Goal: Task Accomplishment & Management: Use online tool/utility

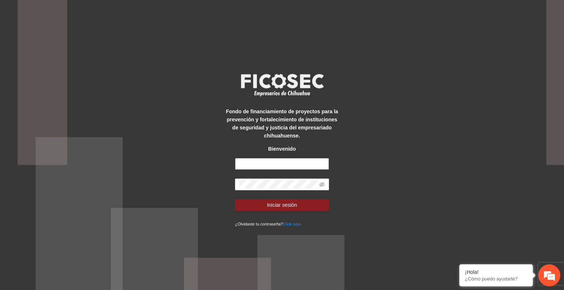
type input "**********"
click at [306, 208] on button "Iniciar sesión" at bounding box center [282, 205] width 94 height 12
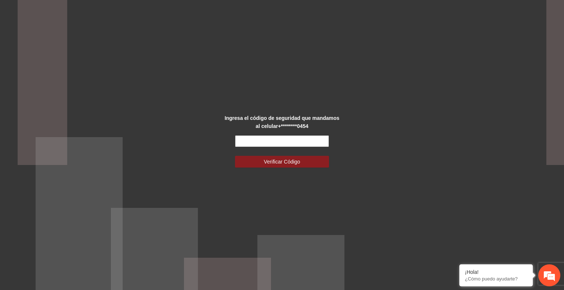
click at [262, 141] on input "text" at bounding box center [282, 141] width 94 height 12
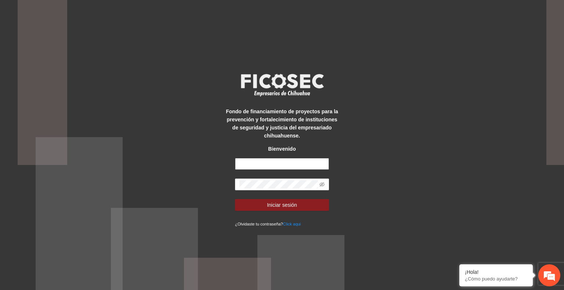
type input "**********"
click at [288, 205] on span "Iniciar sesión" at bounding box center [282, 205] width 30 height 8
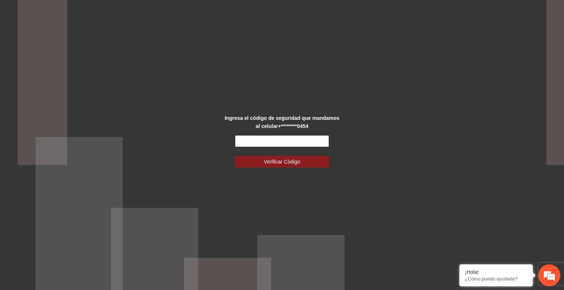
click at [263, 144] on input "text" at bounding box center [282, 141] width 94 height 12
type input "******"
click at [274, 158] on span "Verificar Código" at bounding box center [282, 162] width 36 height 8
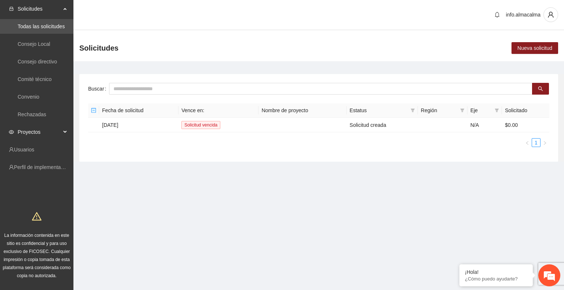
click at [46, 132] on span "Proyectos" at bounding box center [39, 132] width 43 height 15
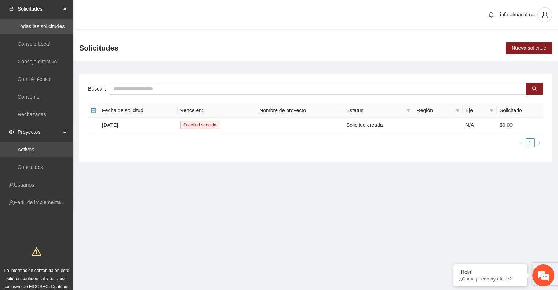
click at [29, 153] on link "Activos" at bounding box center [26, 150] width 17 height 6
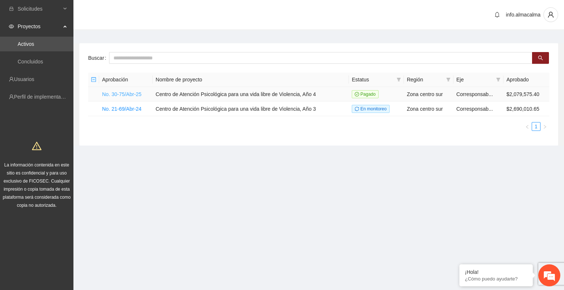
click at [133, 94] on link "No. 30-75/Abr-25" at bounding box center [121, 94] width 39 height 6
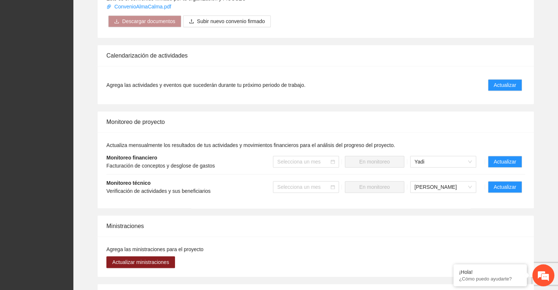
scroll to position [505, 0]
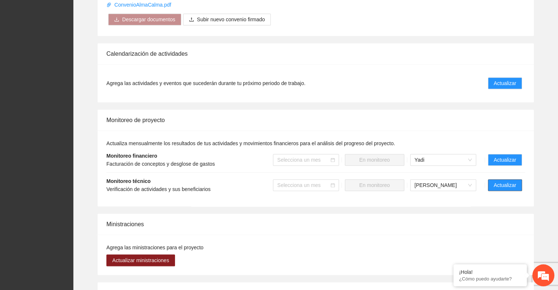
click at [514, 181] on span "Actualizar" at bounding box center [505, 185] width 22 height 8
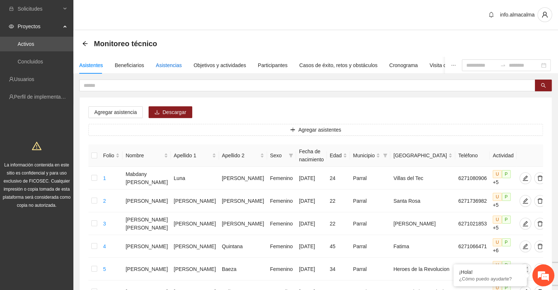
click at [166, 62] on div "Asistencias" at bounding box center [169, 65] width 26 height 8
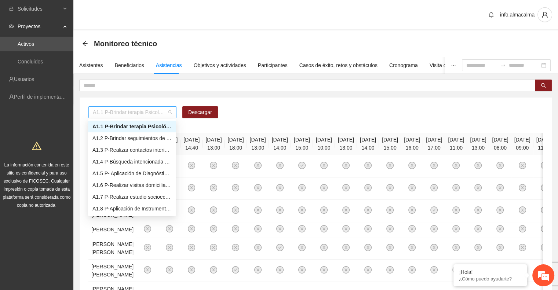
click at [147, 117] on span "A1.1 P-Brindar terapia Psicológica en Parral" at bounding box center [132, 112] width 79 height 11
click at [140, 195] on div "A1.7 P-Realizar estudio socioeconómico de Trabajo Social en Parral" at bounding box center [132, 197] width 79 height 8
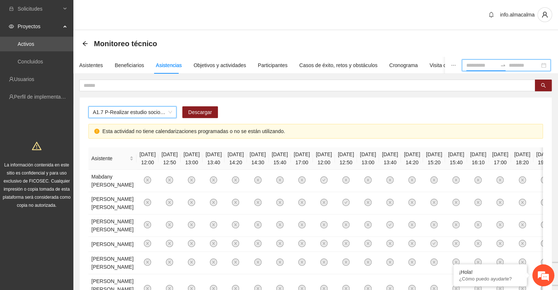
click at [467, 66] on input at bounding box center [482, 65] width 31 height 8
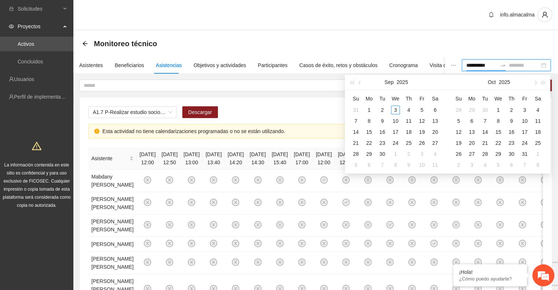
type input "**********"
click at [360, 84] on span "button" at bounding box center [361, 83] width 4 height 4
type input "**********"
click at [423, 111] on div "1" at bounding box center [422, 110] width 9 height 9
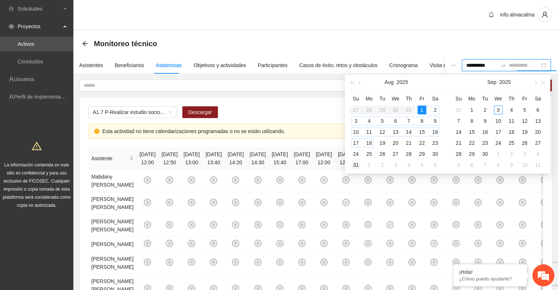
type input "**********"
click at [352, 162] on div "31" at bounding box center [356, 165] width 9 height 9
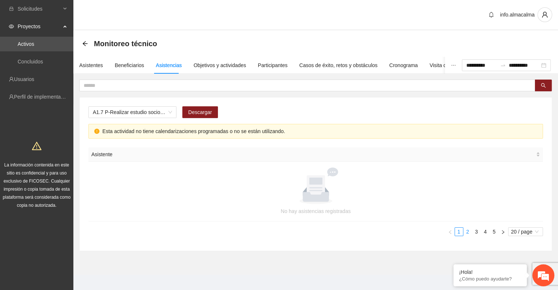
click at [467, 234] on link "2" at bounding box center [468, 232] width 8 height 8
click at [477, 233] on link "3" at bounding box center [477, 232] width 8 height 8
click at [483, 234] on link "4" at bounding box center [486, 232] width 8 height 8
click at [493, 233] on link "5" at bounding box center [495, 232] width 8 height 8
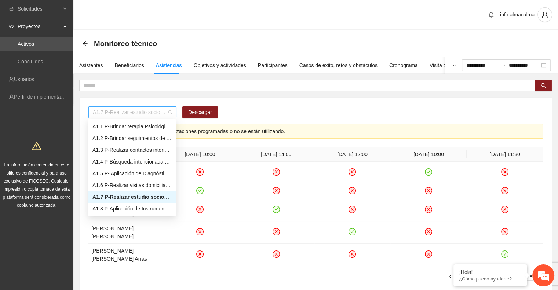
click at [153, 111] on span "A1.7 P-Realizar estudio socioeconómico de Trabajo Social en Parral" at bounding box center [132, 112] width 79 height 11
click at [120, 132] on div "A1.1 P-Brindar terapia Psicológica en Parral" at bounding box center [132, 127] width 88 height 12
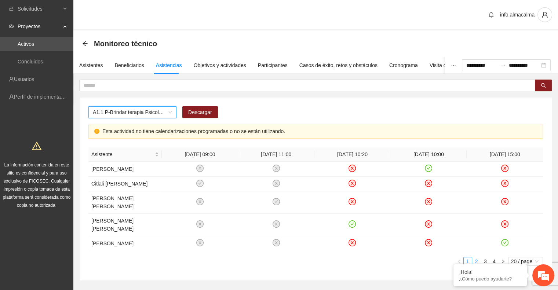
click at [475, 258] on link "2" at bounding box center [477, 262] width 8 height 8
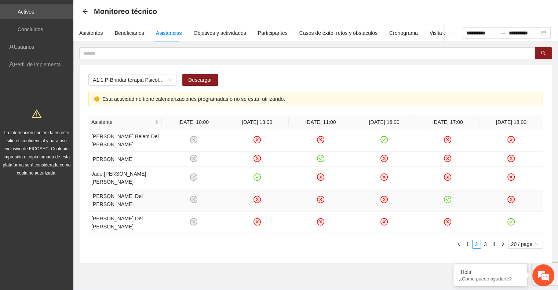
scroll to position [33, 0]
click at [484, 240] on link "3" at bounding box center [486, 244] width 8 height 8
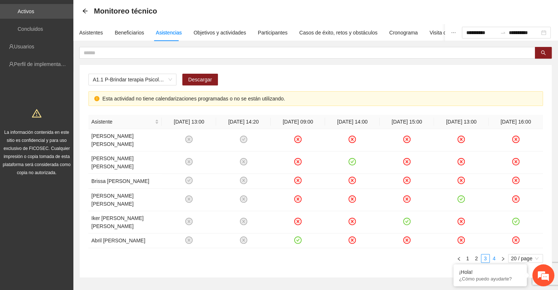
click at [493, 255] on link "4" at bounding box center [495, 259] width 8 height 8
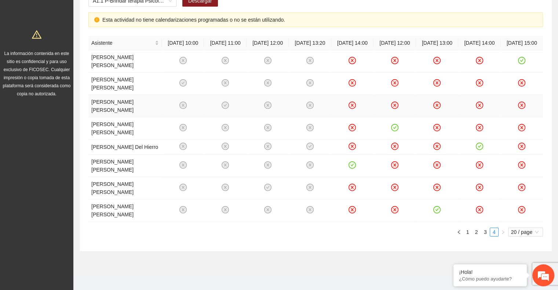
scroll to position [116, 0]
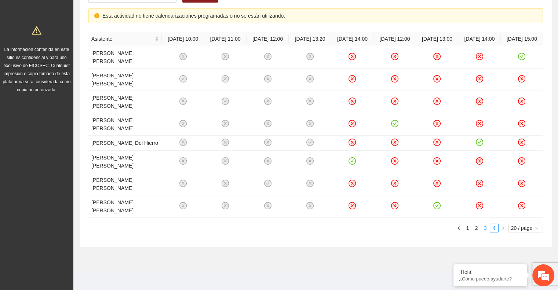
click at [484, 227] on link "3" at bounding box center [486, 228] width 8 height 8
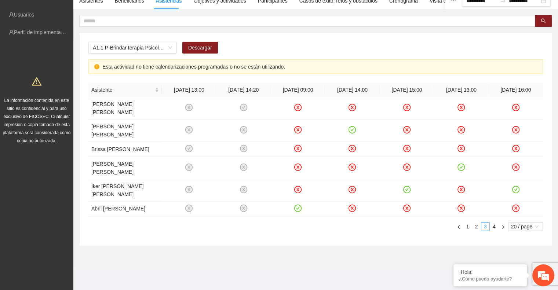
scroll to position [39, 0]
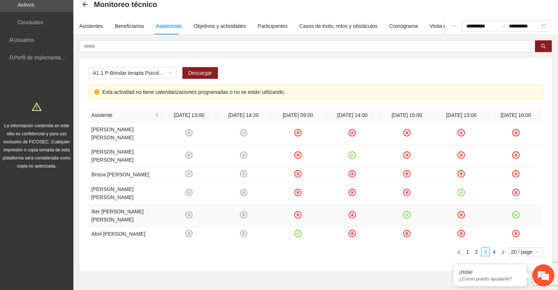
click at [406, 212] on icon "check-circle" at bounding box center [407, 215] width 6 height 6
click at [468, 248] on link "1" at bounding box center [468, 252] width 8 height 8
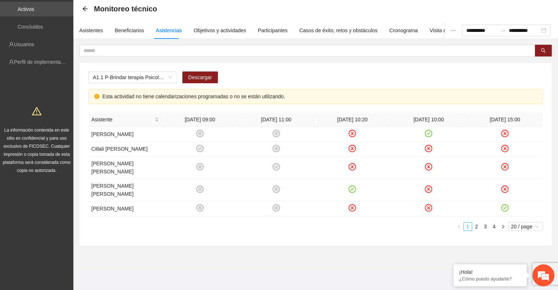
scroll to position [25, 0]
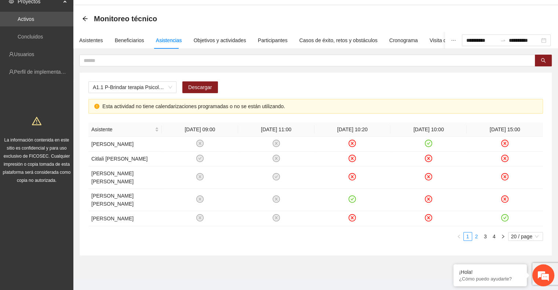
click at [478, 233] on link "2" at bounding box center [477, 237] width 8 height 8
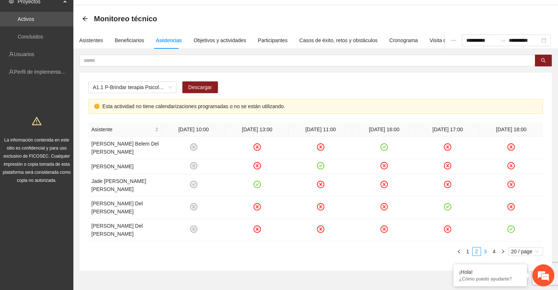
click at [485, 248] on link "3" at bounding box center [486, 252] width 8 height 8
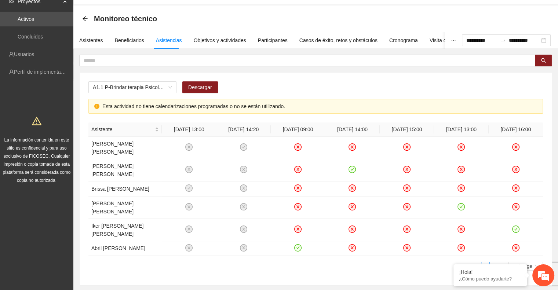
click at [495, 263] on link "4" at bounding box center [495, 267] width 8 height 8
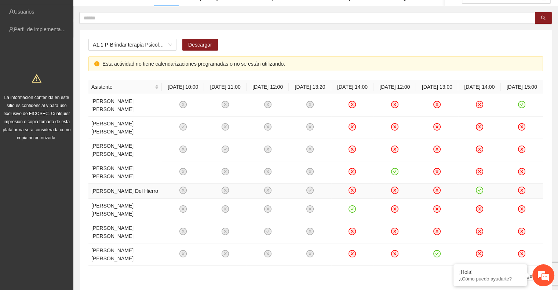
scroll to position [82, 0]
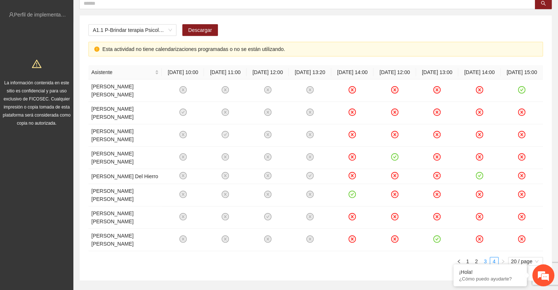
click at [488, 258] on link "3" at bounding box center [486, 262] width 8 height 8
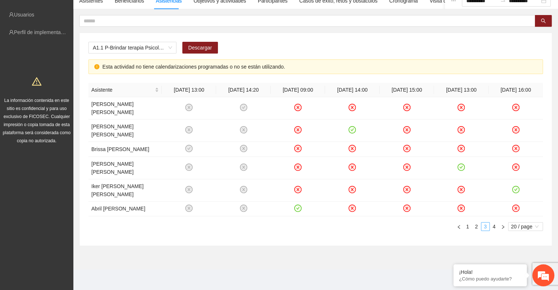
scroll to position [39, 0]
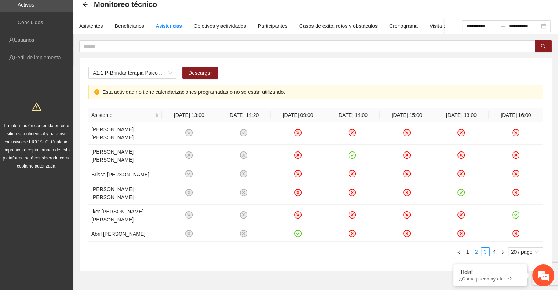
click at [476, 248] on link "2" at bounding box center [477, 252] width 8 height 8
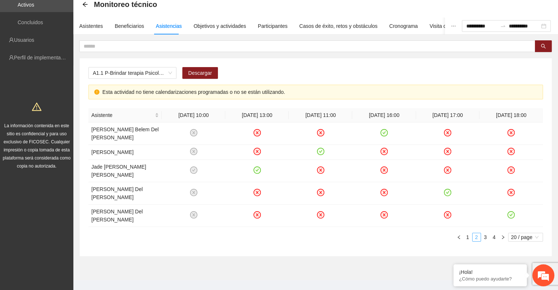
scroll to position [33, 0]
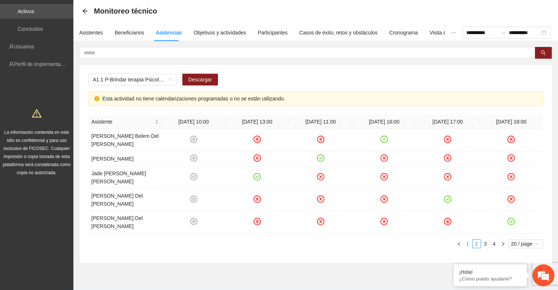
click at [467, 240] on link "1" at bounding box center [468, 244] width 8 height 8
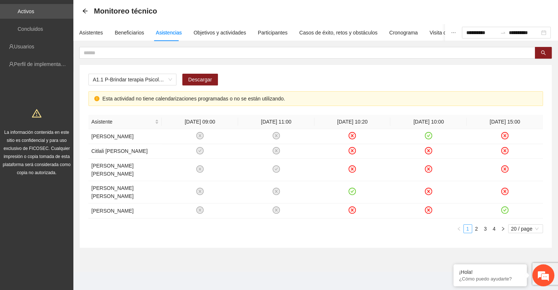
scroll to position [25, 0]
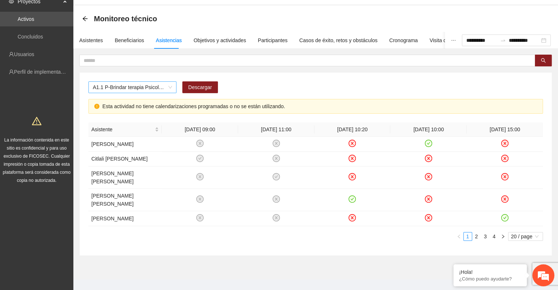
click at [141, 90] on span "A1.1 P-Brindar terapia Psicológica en Parral" at bounding box center [132, 87] width 79 height 11
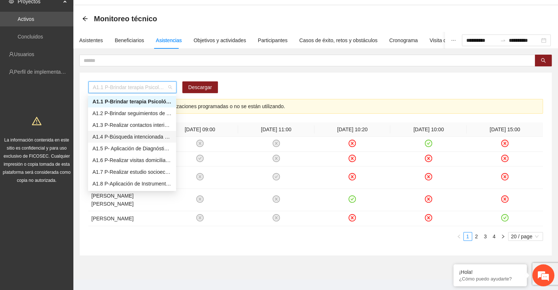
click at [131, 138] on div "A1.4 P-Búsqueda intencionada de necesidad de otros servicios y canalización a l…" at bounding box center [132, 137] width 79 height 8
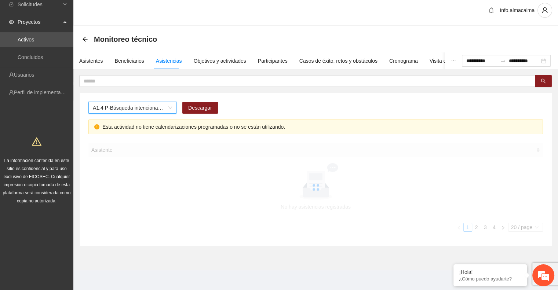
scroll to position [17, 0]
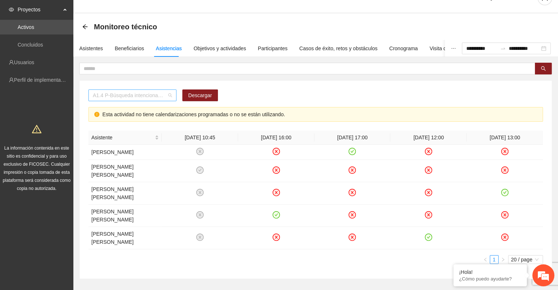
click at [129, 95] on span "A1.4 P-Búsqueda intencionada de necesidad de otros servicios y canalización a l…" at bounding box center [132, 95] width 79 height 11
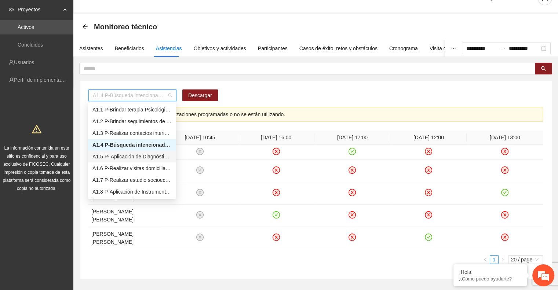
click at [120, 157] on div "A1.5 P- Aplicación de Diagnósticos - Parral" at bounding box center [132, 157] width 79 height 8
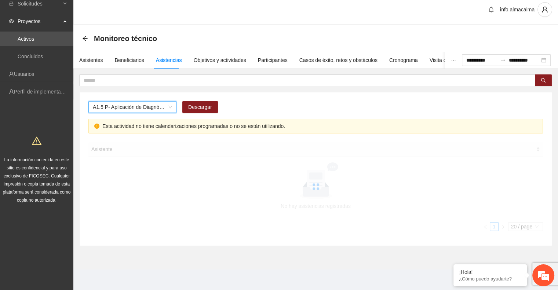
scroll to position [4, 0]
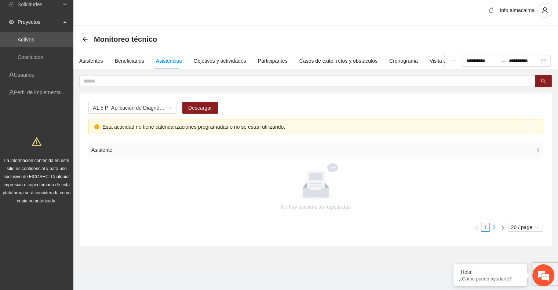
click at [495, 226] on link "2" at bounding box center [495, 228] width 8 height 8
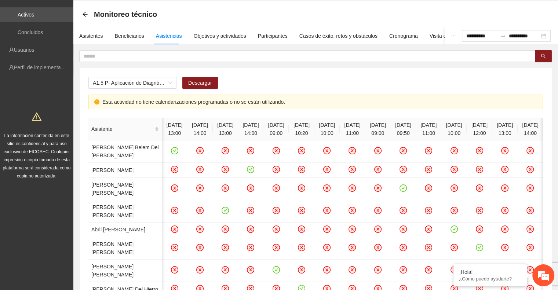
scroll to position [0, 0]
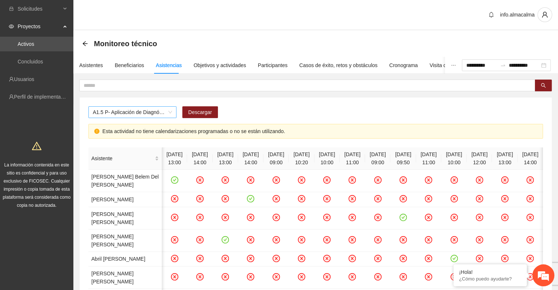
click at [135, 109] on span "A1.5 P- Aplicación de Diagnósticos - Parral" at bounding box center [132, 112] width 79 height 11
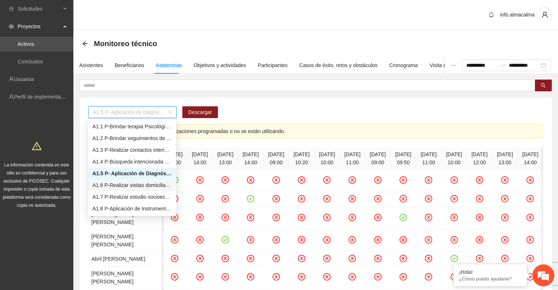
click at [132, 186] on div "A1.6 P-Realizar visitas domiciliarias de Trabajo Social en [GEOGRAPHIC_DATA]" at bounding box center [132, 185] width 79 height 8
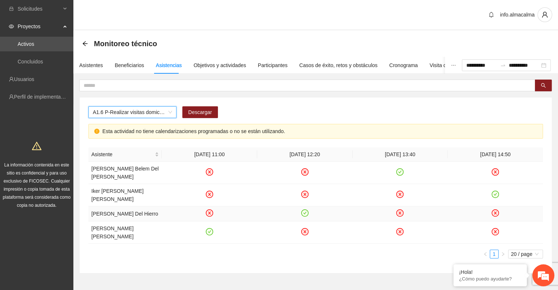
scroll to position [26, 0]
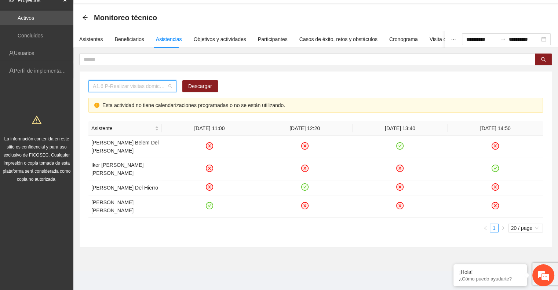
click at [165, 83] on span "A1.6 P-Realizar visitas domiciliarias de Trabajo Social en [GEOGRAPHIC_DATA]" at bounding box center [132, 86] width 79 height 11
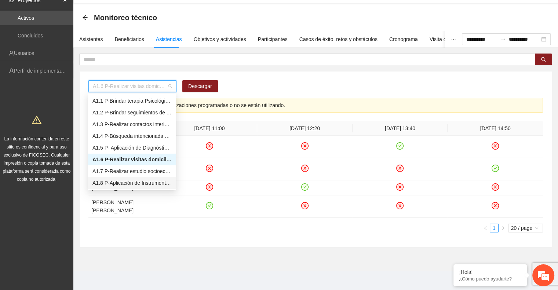
click at [135, 185] on div "A1.8 P-Aplicación de Instrumento de medición en Parral" at bounding box center [132, 183] width 79 height 8
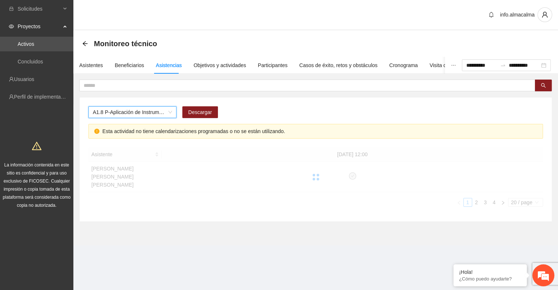
scroll to position [0, 0]
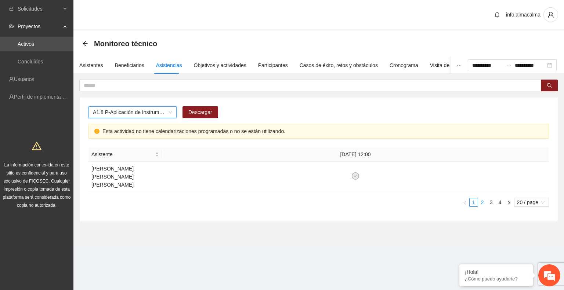
click at [482, 199] on link "2" at bounding box center [482, 203] width 8 height 8
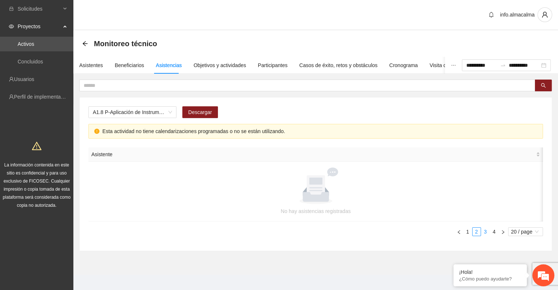
click at [486, 229] on link "3" at bounding box center [486, 232] width 8 height 8
click at [494, 234] on link "4" at bounding box center [495, 232] width 8 height 8
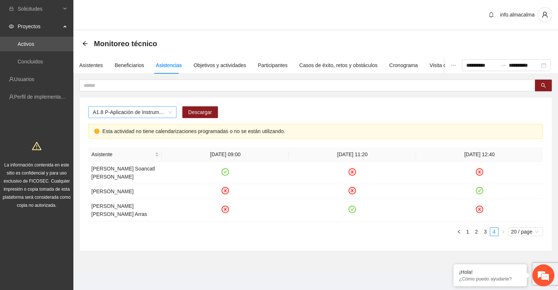
click at [165, 114] on span "A1.8 P-Aplicación de Instrumento de medición en Parral" at bounding box center [132, 112] width 79 height 11
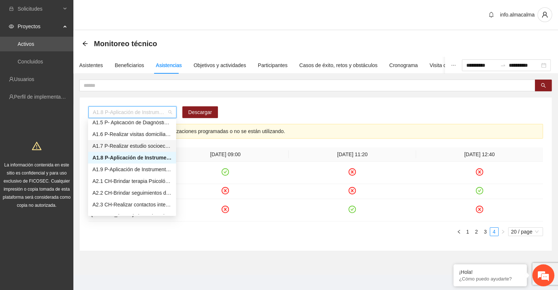
scroll to position [66, 0]
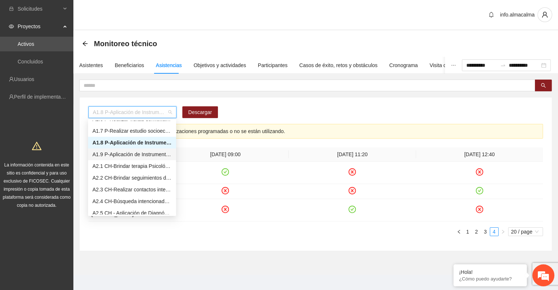
click at [131, 154] on div "A1.9 P-Aplicación de Instrumento Encuesta de Satisfacción en Parral" at bounding box center [132, 155] width 79 height 8
